Goal: Task Accomplishment & Management: Use online tool/utility

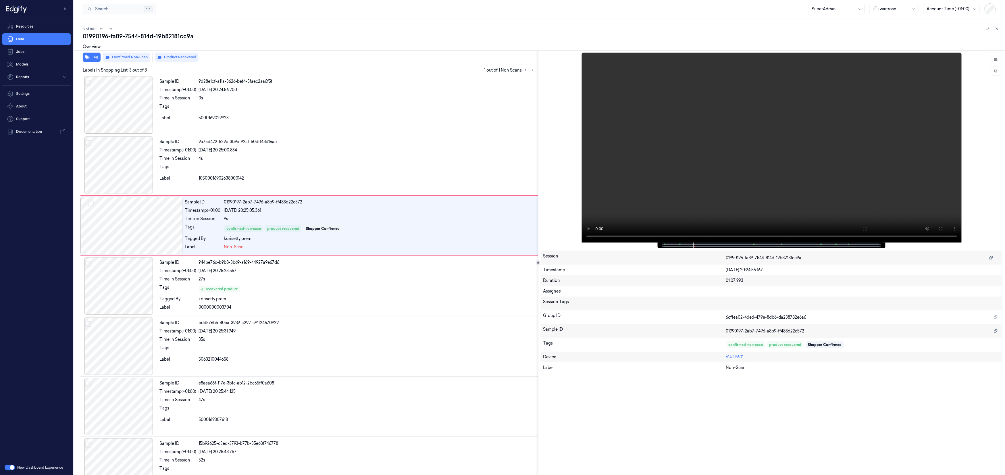
click at [8, 468] on button "button" at bounding box center [10, 467] width 10 height 6
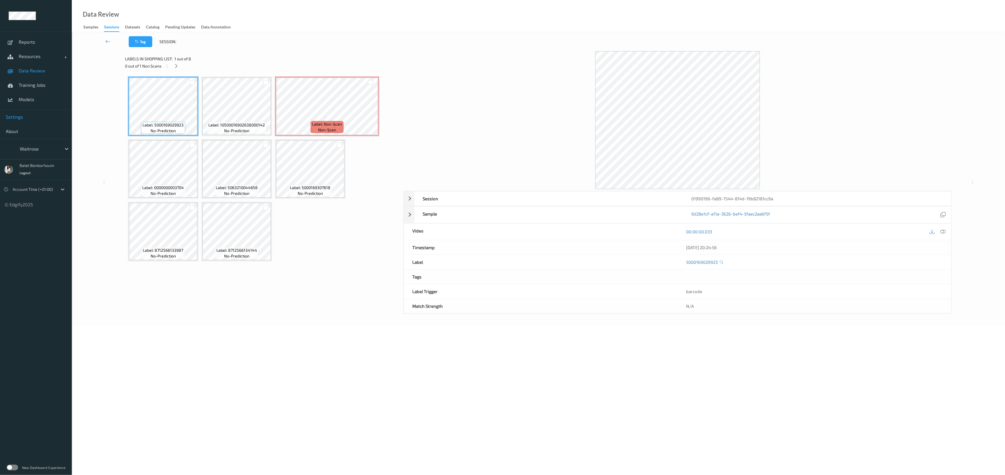
click at [20, 115] on span "Settings" at bounding box center [36, 117] width 60 height 6
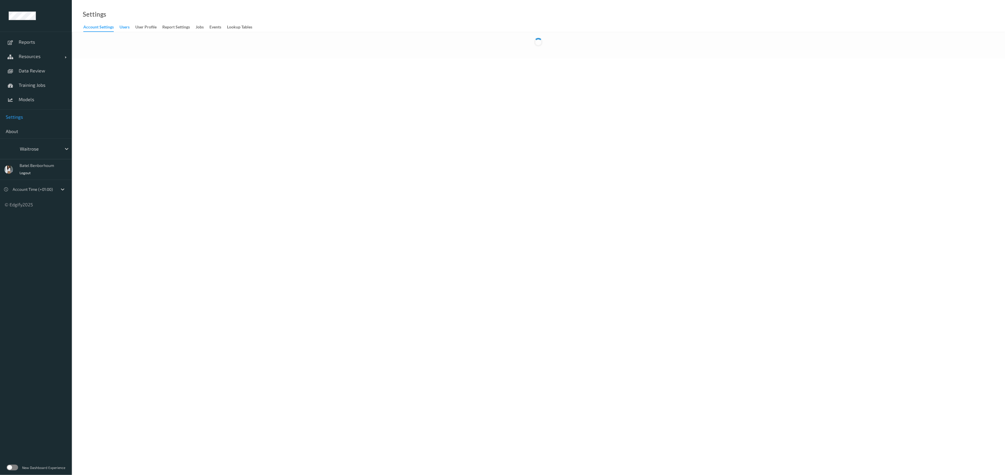
click at [123, 29] on div "users" at bounding box center [124, 27] width 10 height 7
click at [142, 26] on div "User Profile" at bounding box center [145, 27] width 21 height 7
click at [174, 28] on div "Report Settings" at bounding box center [176, 27] width 28 height 7
click at [198, 29] on div "Jobs" at bounding box center [200, 27] width 8 height 7
click at [42, 155] on div "waitrose" at bounding box center [36, 148] width 72 height 21
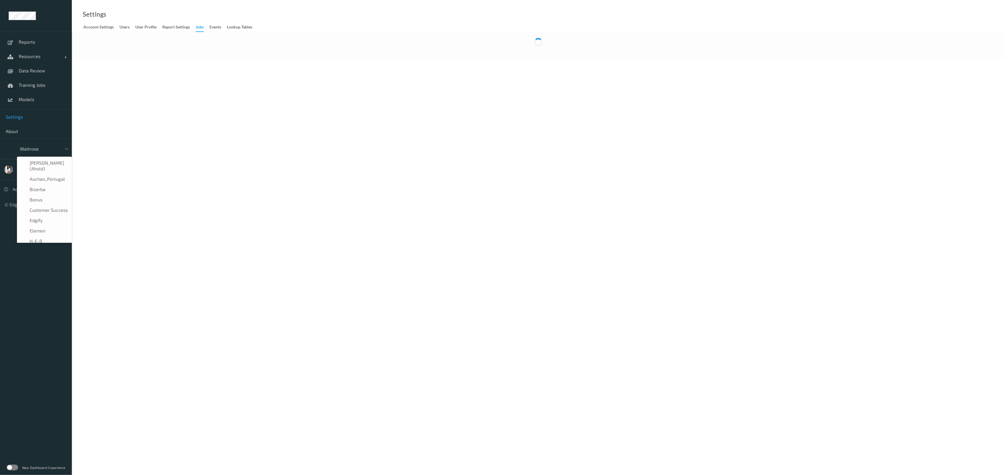
click at [45, 151] on div at bounding box center [39, 148] width 39 height 7
type input "ed"
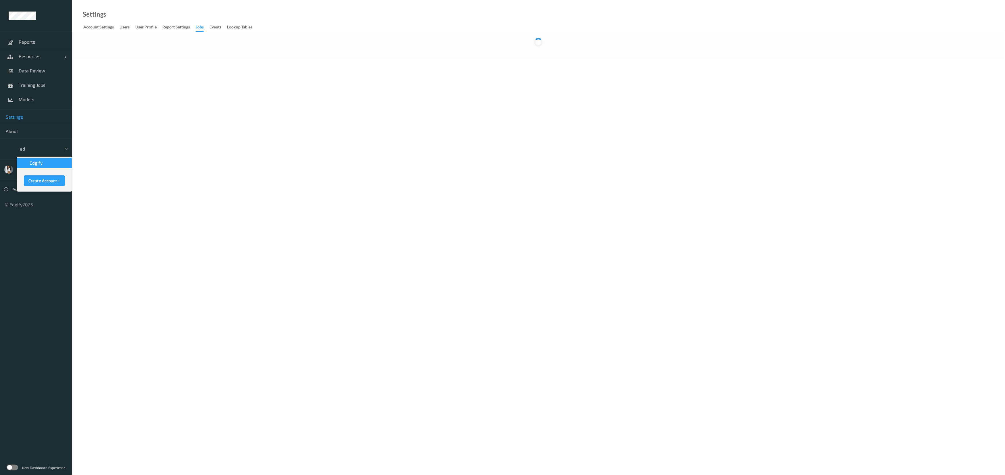
click at [49, 167] on div "edgify" at bounding box center [44, 163] width 55 height 10
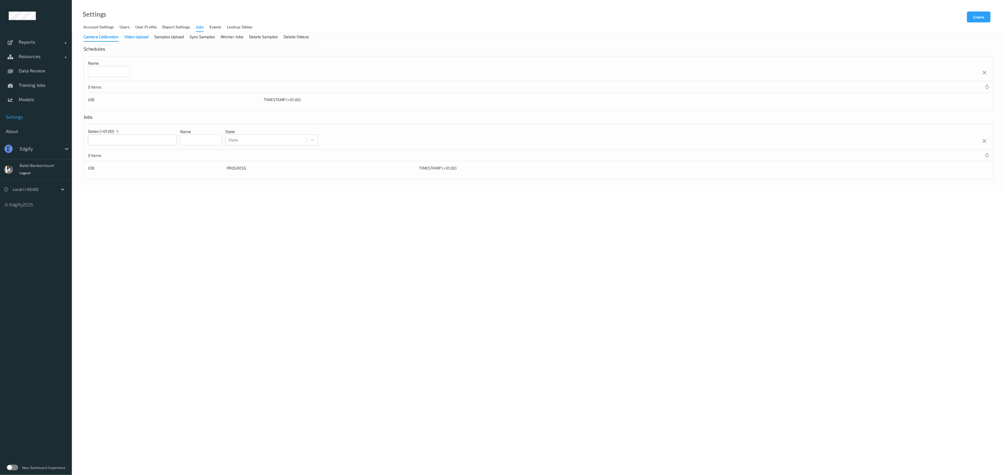
click at [141, 39] on div "Video Upload" at bounding box center [136, 37] width 24 height 7
click at [164, 39] on div "Samples Upload" at bounding box center [169, 37] width 30 height 7
click at [203, 39] on div "Sync Samples" at bounding box center [202, 37] width 25 height 7
click at [230, 41] on div "Worker Jobs" at bounding box center [232, 37] width 23 height 7
click at [268, 37] on div "Delete Samples" at bounding box center [263, 37] width 29 height 7
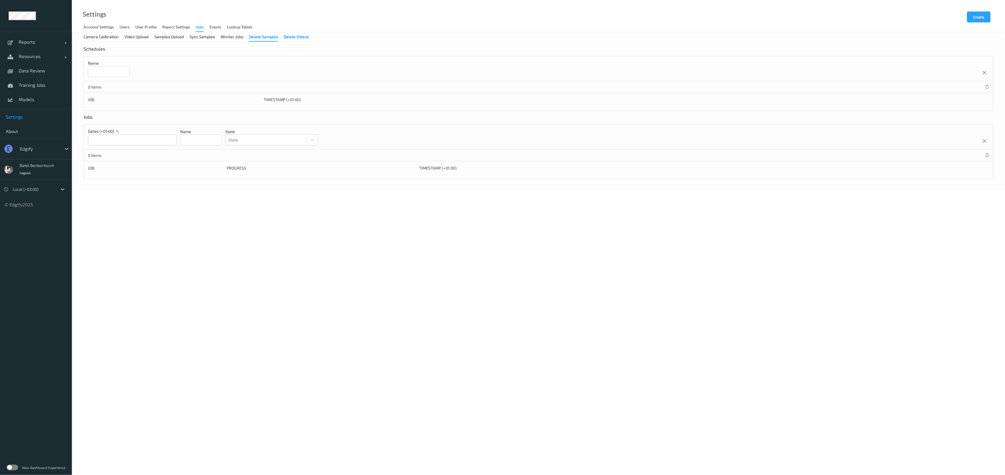
click at [304, 37] on div "Delete Videos" at bounding box center [296, 37] width 25 height 7
click at [212, 28] on div "events" at bounding box center [215, 27] width 12 height 7
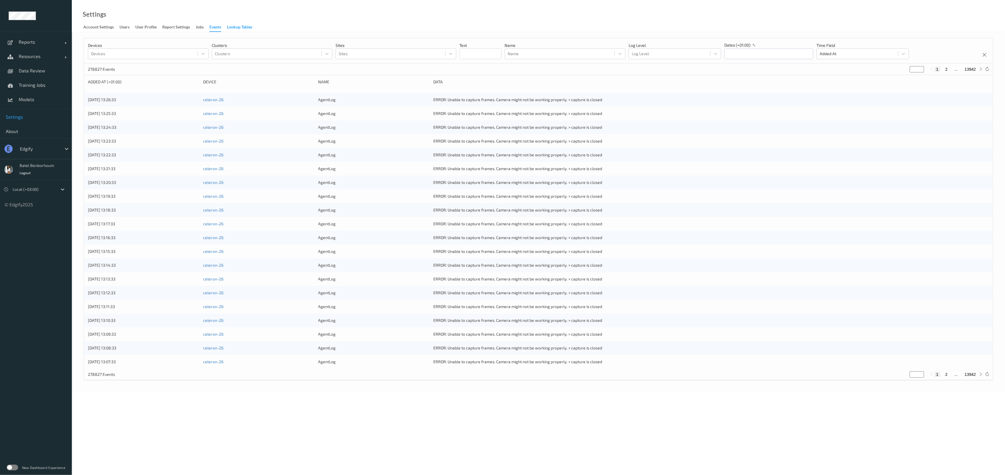
click at [236, 25] on div "Lookup Tables" at bounding box center [239, 27] width 25 height 7
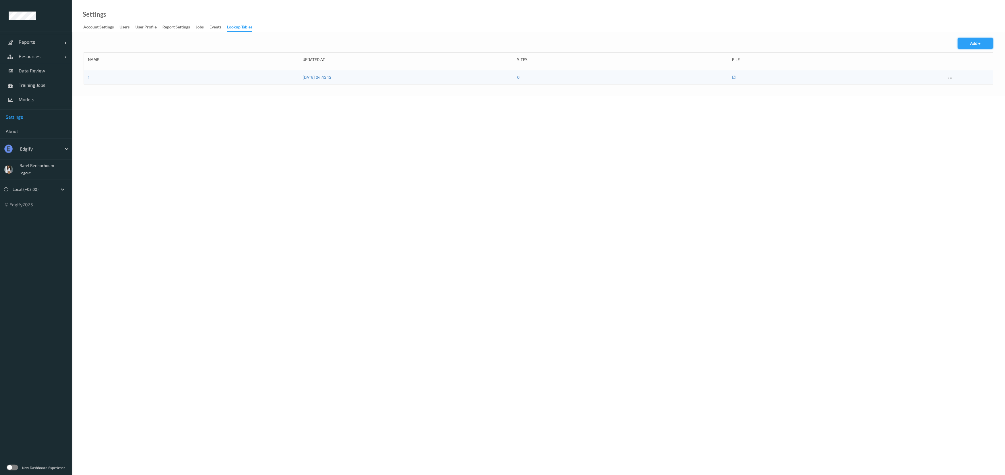
click at [978, 40] on button "Add +" at bounding box center [975, 43] width 35 height 11
click at [84, 39] on icon at bounding box center [86, 41] width 5 height 6
click at [201, 28] on div "Jobs" at bounding box center [200, 27] width 8 height 7
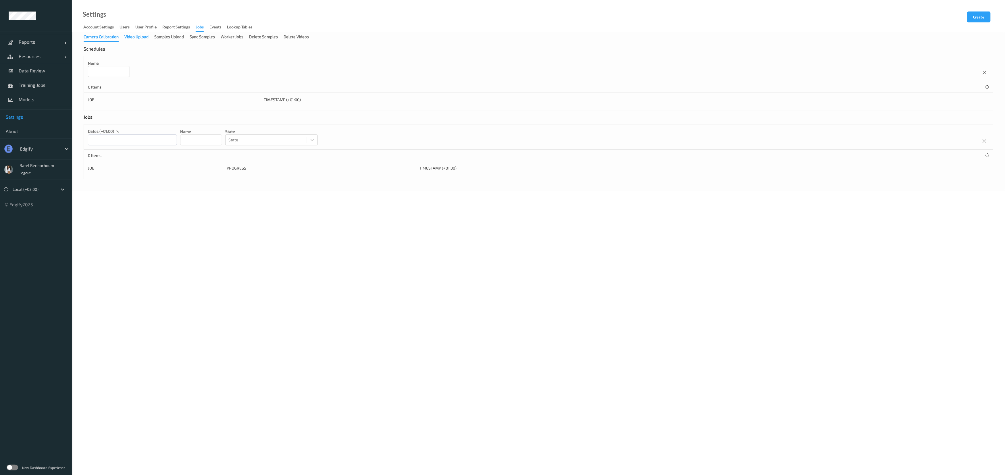
click at [135, 37] on div "Video Upload" at bounding box center [136, 37] width 24 height 7
click at [172, 39] on div "Samples Upload" at bounding box center [169, 37] width 30 height 7
click at [205, 36] on div "Sync Samples" at bounding box center [202, 37] width 25 height 7
click at [235, 37] on div "Worker Jobs" at bounding box center [232, 37] width 23 height 7
click at [255, 36] on div "Delete Samples" at bounding box center [263, 37] width 29 height 7
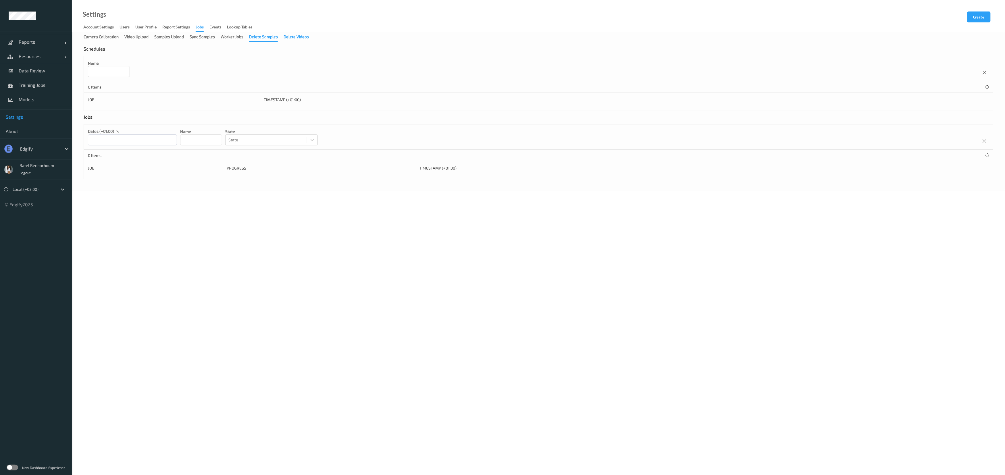
click at [288, 36] on div "Delete Videos" at bounding box center [296, 37] width 25 height 7
click at [35, 89] on link "Training Jobs" at bounding box center [36, 85] width 72 height 14
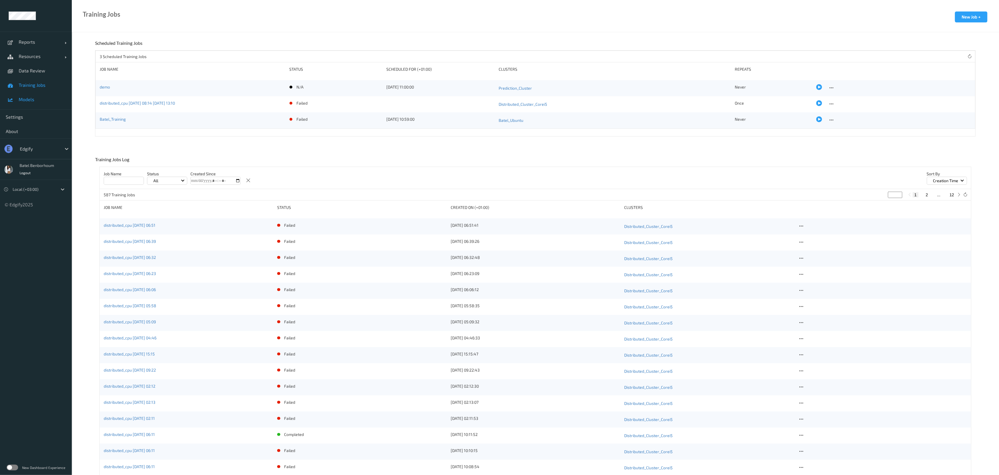
click at [35, 98] on span "Models" at bounding box center [42, 100] width 47 height 6
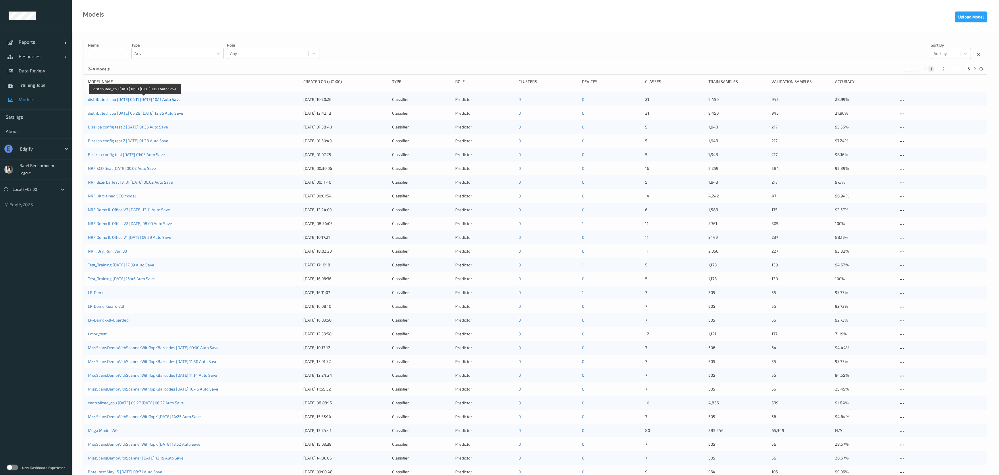
click at [181, 99] on link "distributed_cpu 2024-02-14 06:11 2024-02-14 10:11 Auto Save" at bounding box center [134, 99] width 93 height 5
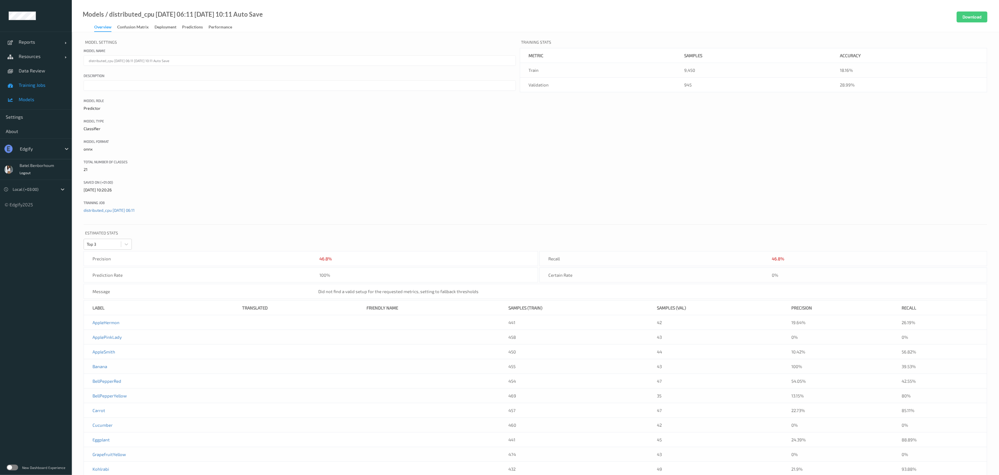
click at [25, 84] on span "Training Jobs" at bounding box center [42, 85] width 47 height 6
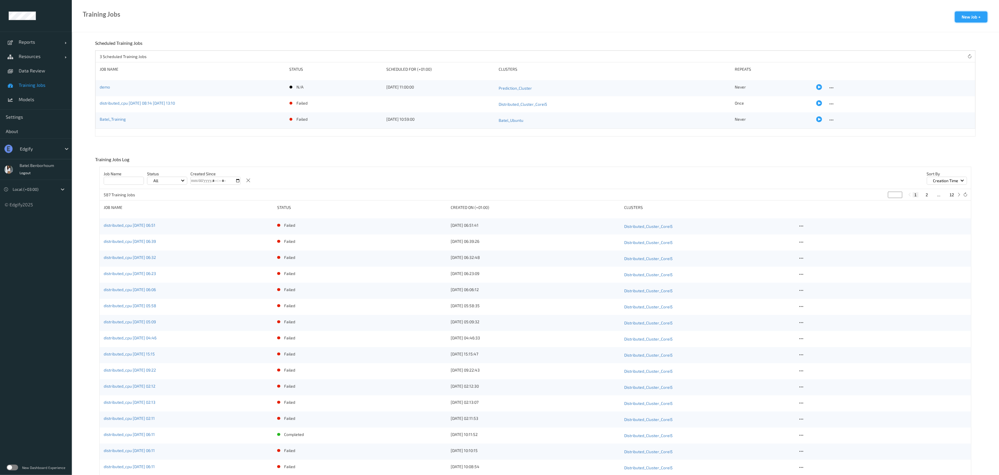
click at [966, 18] on button "New Job +" at bounding box center [971, 16] width 32 height 11
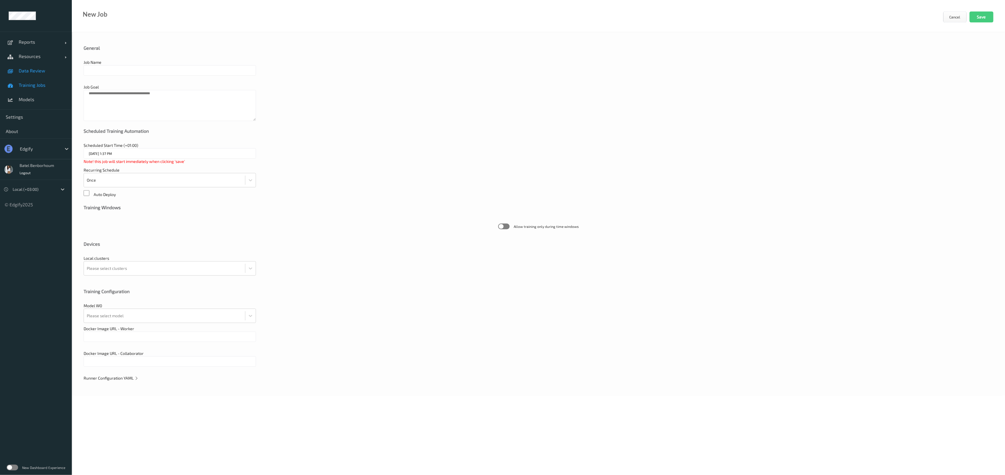
click at [34, 75] on link "Data Review" at bounding box center [36, 70] width 72 height 14
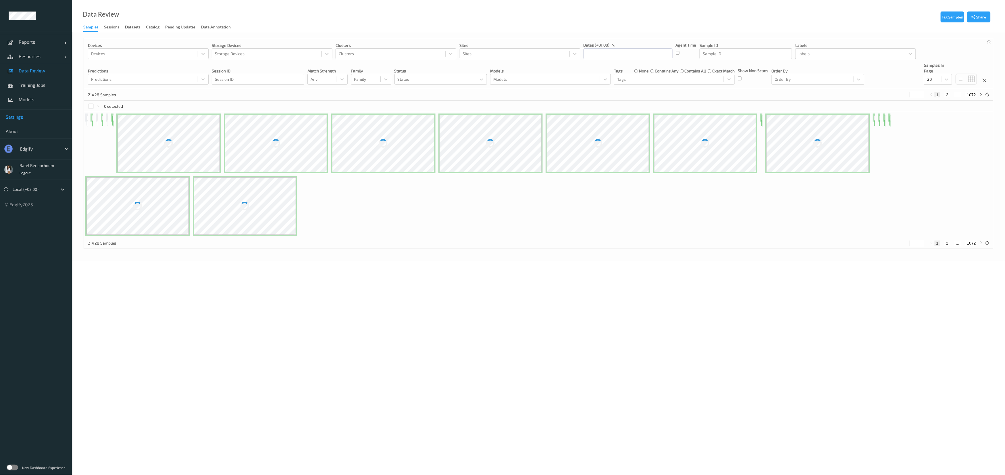
click at [21, 115] on span "Settings" at bounding box center [36, 117] width 60 height 6
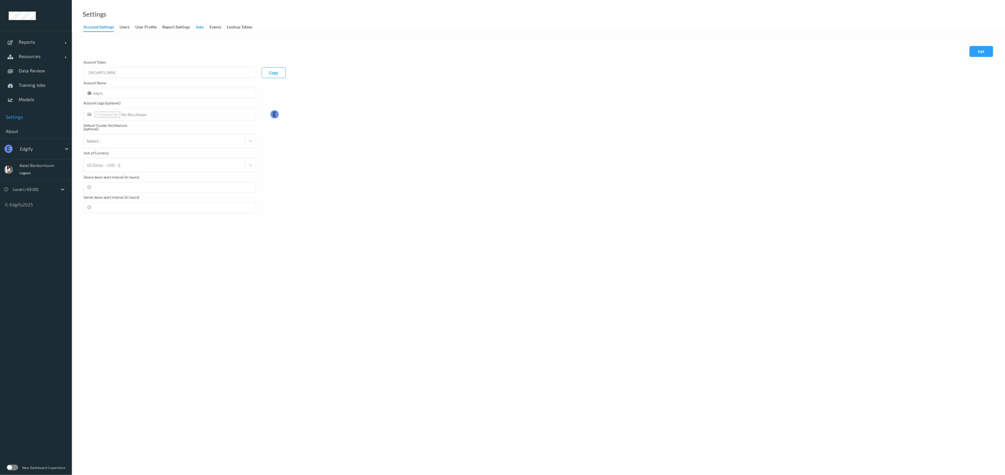
click at [202, 28] on div "Jobs" at bounding box center [200, 27] width 8 height 7
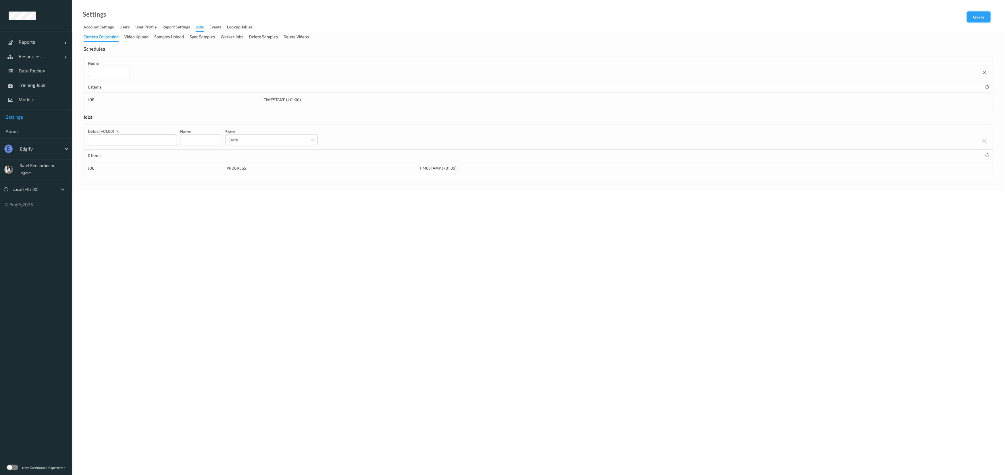
click at [979, 17] on button "Create" at bounding box center [979, 16] width 24 height 11
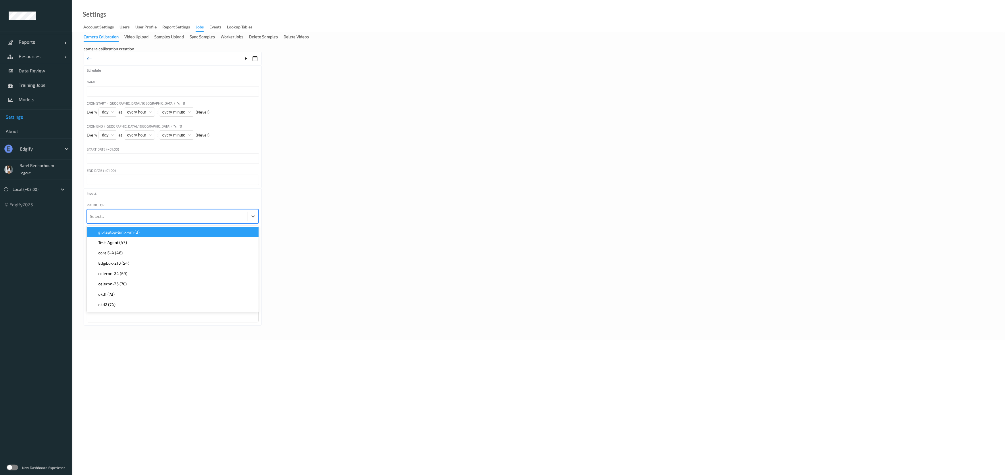
click at [213, 218] on div at bounding box center [167, 216] width 155 height 11
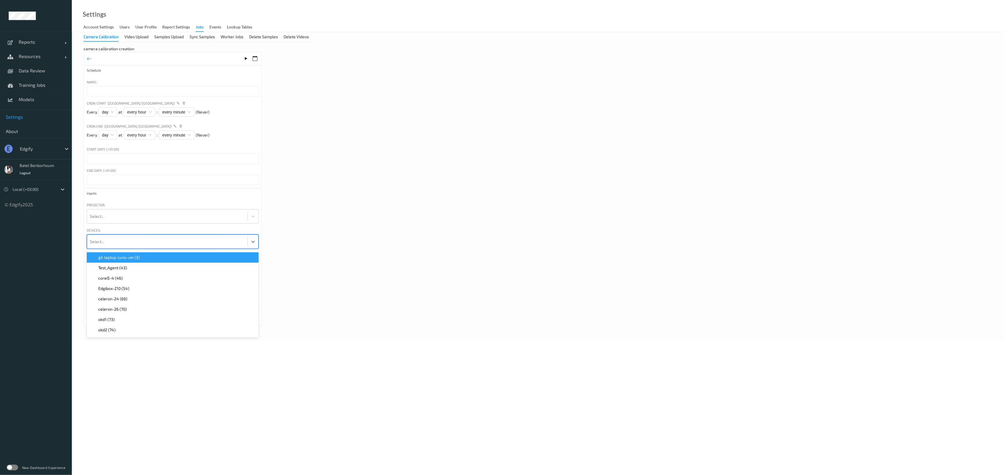
click at [213, 244] on div at bounding box center [167, 241] width 155 height 11
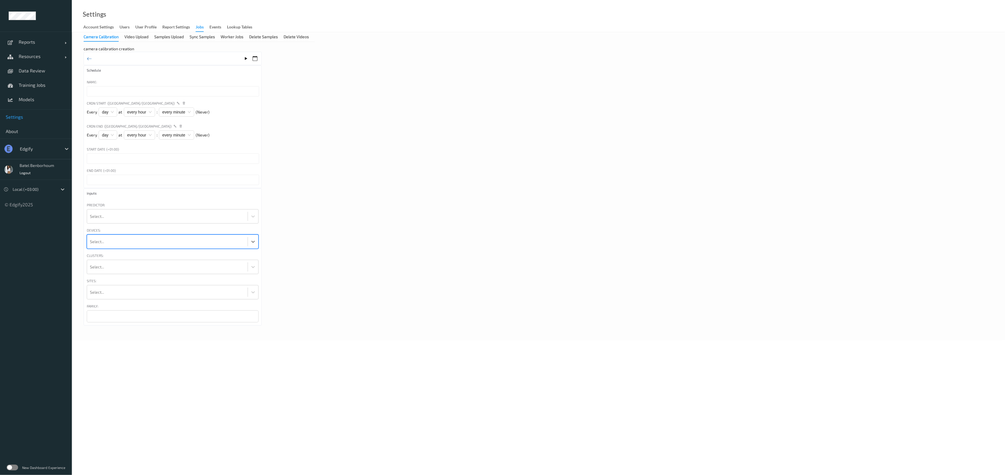
click at [213, 244] on div at bounding box center [167, 241] width 155 height 11
click at [230, 272] on div at bounding box center [167, 266] width 155 height 11
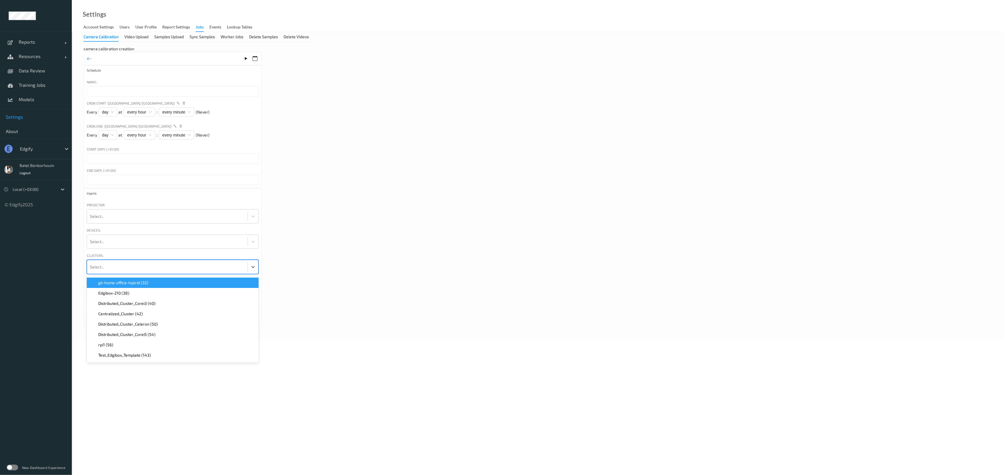
click at [230, 269] on div at bounding box center [167, 266] width 155 height 11
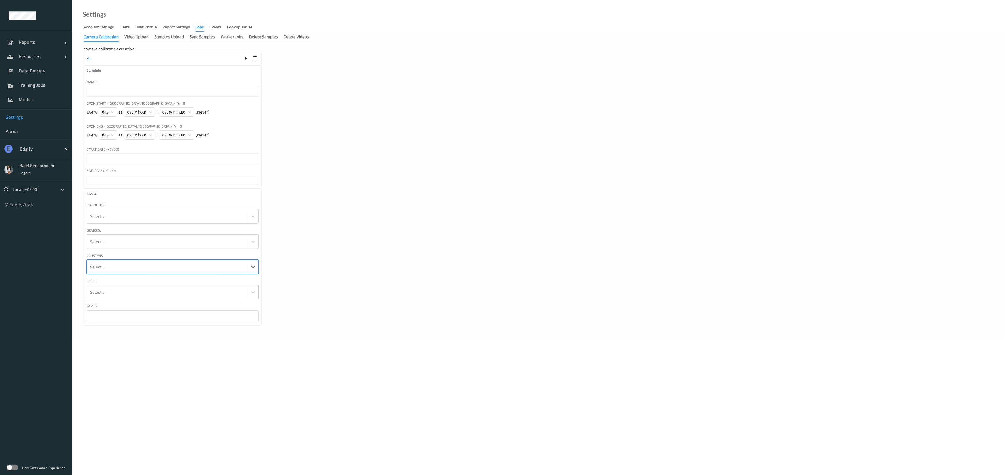
click at [218, 293] on div at bounding box center [167, 291] width 155 height 11
click at [127, 38] on div "Video Upload" at bounding box center [136, 37] width 24 height 7
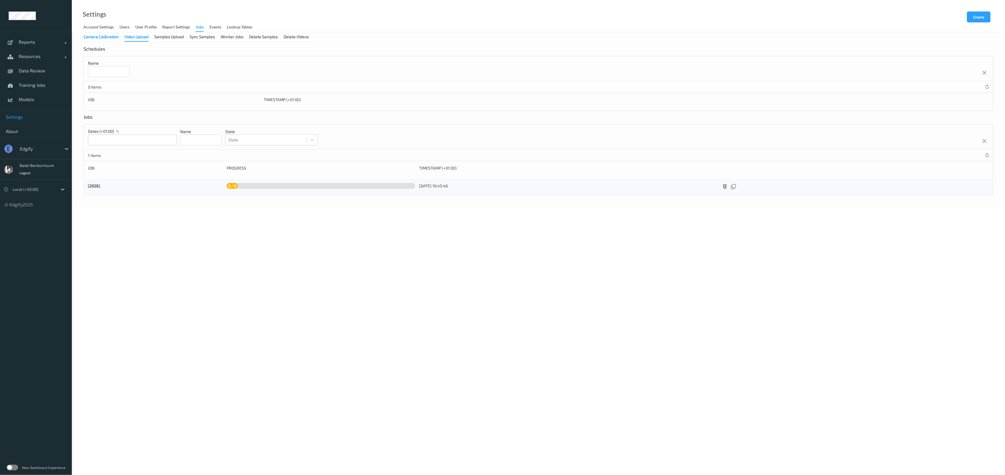
click at [101, 38] on div "Camera Calibration" at bounding box center [101, 37] width 35 height 7
click at [979, 19] on button "Create" at bounding box center [979, 16] width 24 height 11
click at [143, 39] on div "Video Upload" at bounding box center [136, 37] width 24 height 7
click at [975, 19] on button "Create" at bounding box center [979, 16] width 24 height 11
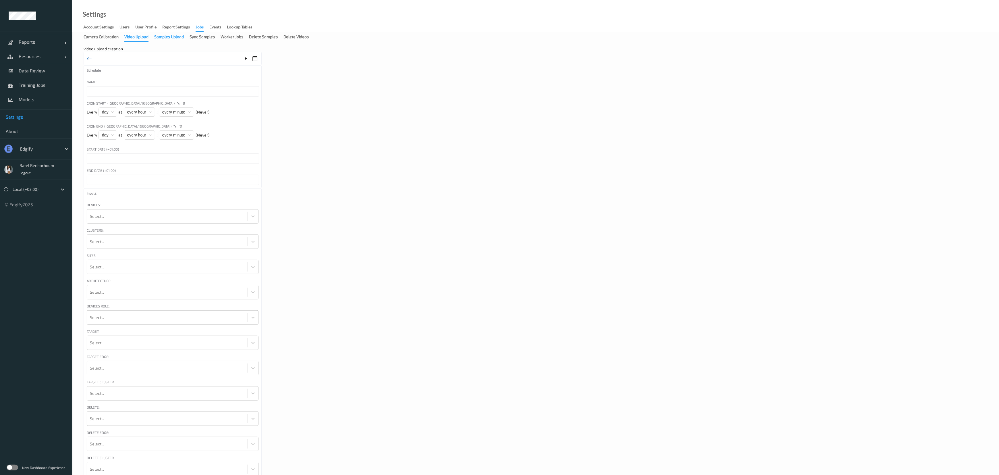
click at [175, 37] on div "Samples Upload" at bounding box center [169, 37] width 30 height 7
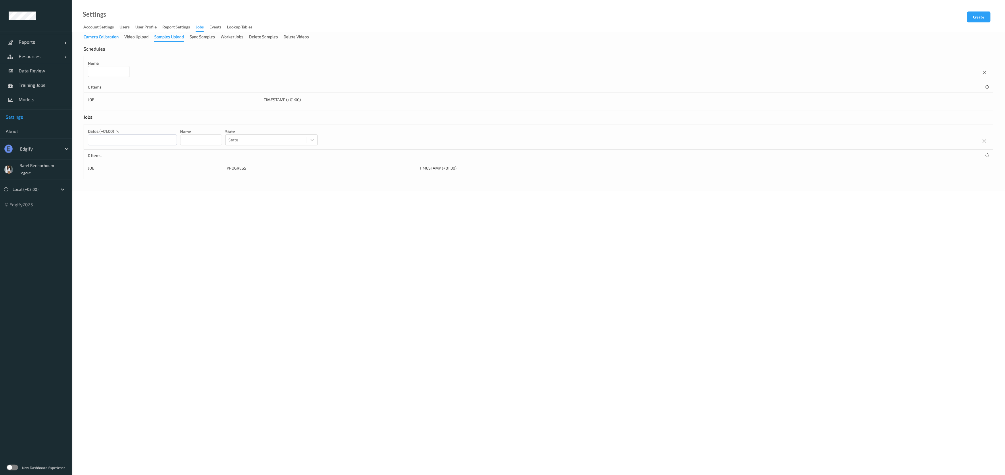
click at [109, 36] on div "Camera Calibration" at bounding box center [101, 37] width 35 height 7
click at [144, 39] on div "Video Upload" at bounding box center [136, 37] width 24 height 7
click at [176, 37] on div "Samples Upload" at bounding box center [169, 37] width 30 height 7
click at [203, 38] on div "Sync Samples" at bounding box center [202, 37] width 25 height 7
click at [226, 40] on div "Worker Jobs" at bounding box center [232, 37] width 23 height 7
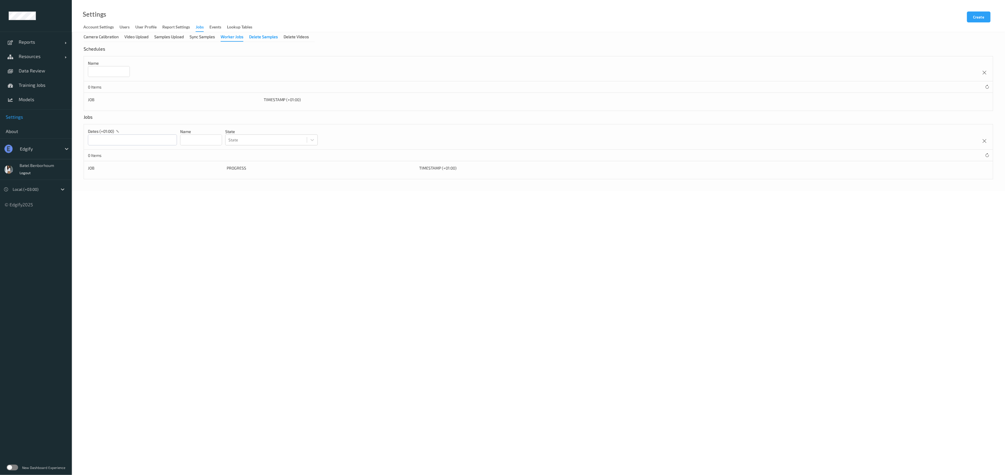
click at [263, 40] on div "Delete Samples" at bounding box center [263, 37] width 29 height 7
click at [302, 37] on div "Delete Videos" at bounding box center [296, 37] width 25 height 7
click at [100, 37] on div "Camera Calibration" at bounding box center [101, 37] width 35 height 7
